Goal: Obtain resource: Download file/media

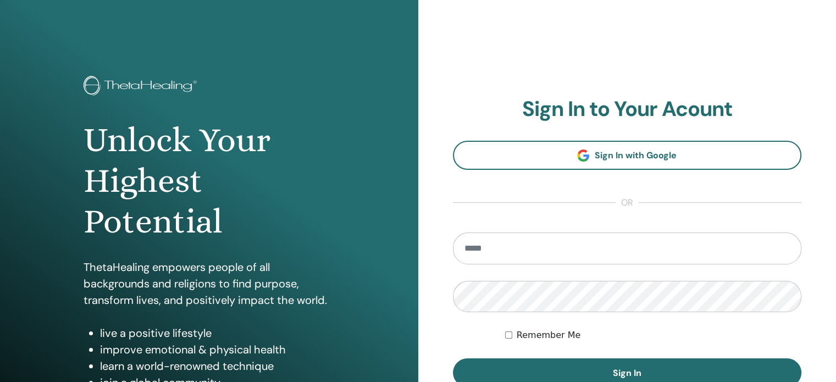
click at [539, 242] on input "email" at bounding box center [627, 249] width 349 height 32
type input "**********"
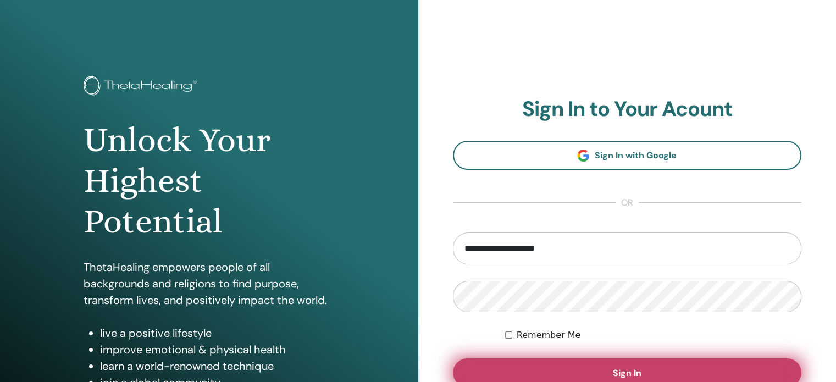
click at [592, 367] on button "Sign In" at bounding box center [627, 373] width 349 height 29
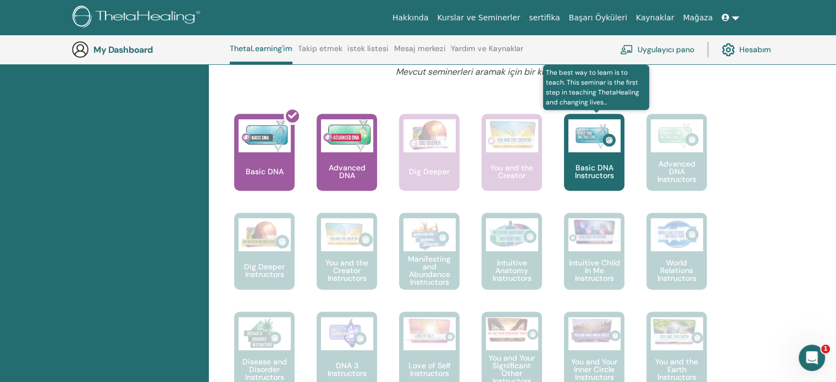
click at [599, 164] on p "Basic DNA Instructors" at bounding box center [594, 171] width 60 height 15
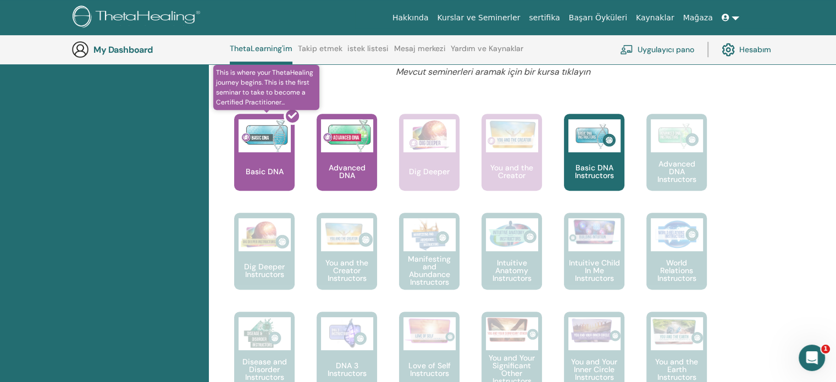
click at [284, 142] on div at bounding box center [271, 156] width 60 height 99
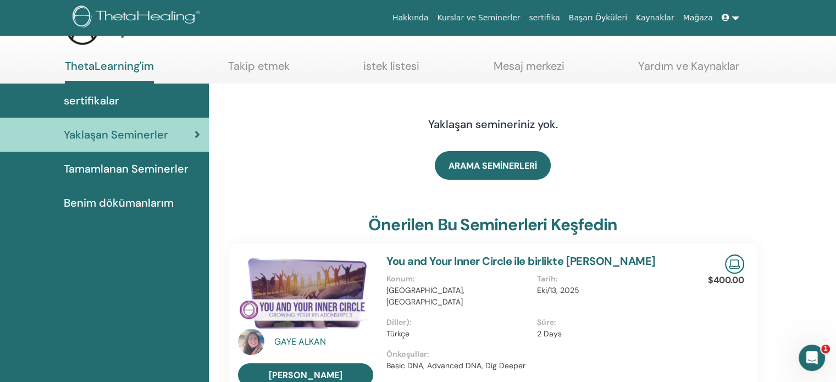
scroll to position [55, 0]
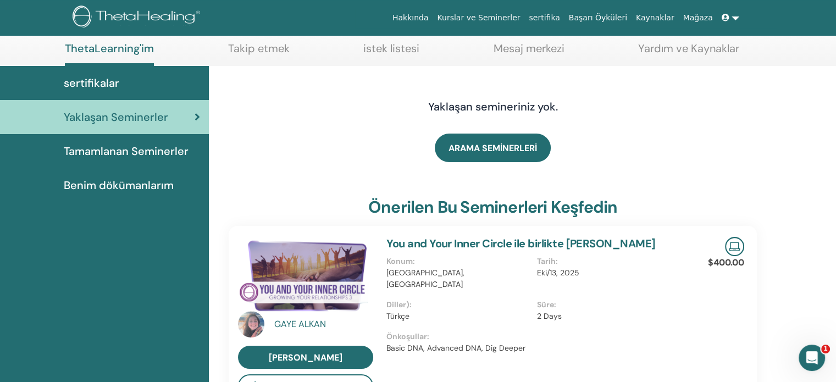
click at [153, 159] on span "Tamamlanan Seminerler" at bounding box center [126, 151] width 125 height 16
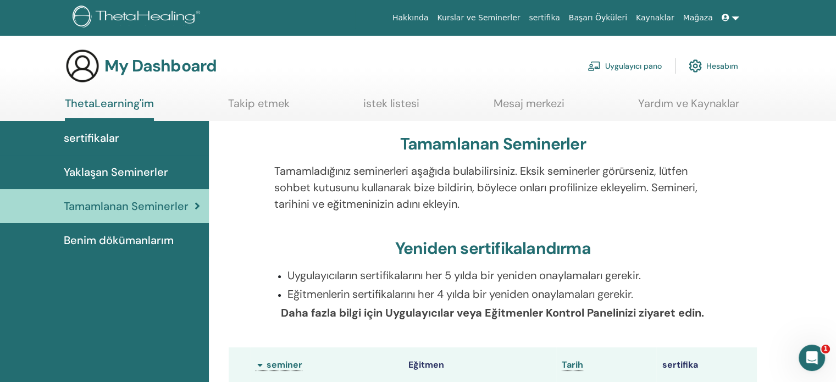
click at [152, 236] on span "Benim dökümanlarım" at bounding box center [119, 240] width 110 height 16
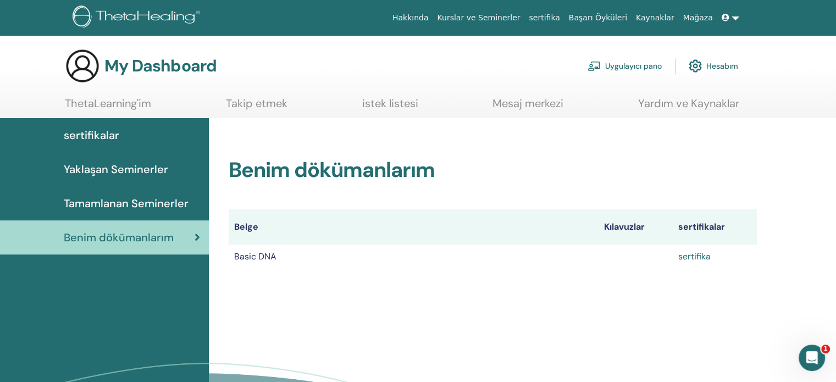
click at [693, 260] on link "sertifika" at bounding box center [695, 257] width 32 height 12
